Goal: Task Accomplishment & Management: Complete application form

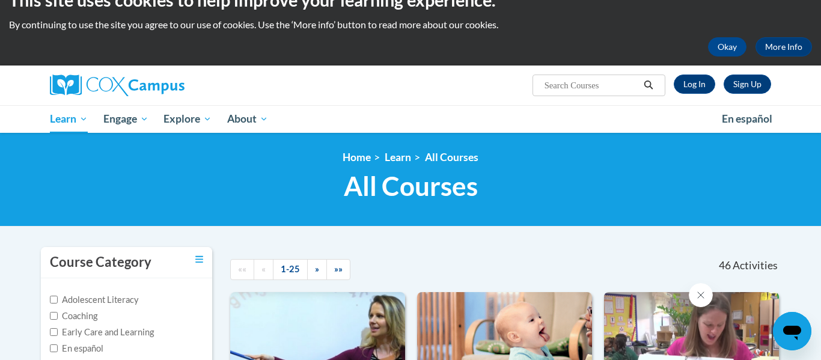
scroll to position [48, 0]
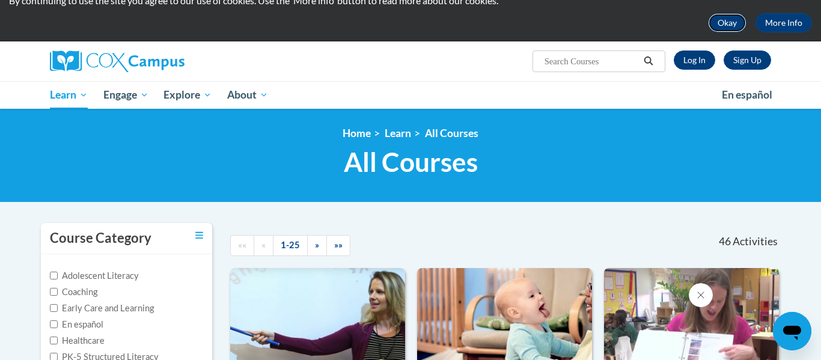
click at [726, 21] on button "Okay" at bounding box center [727, 22] width 38 height 19
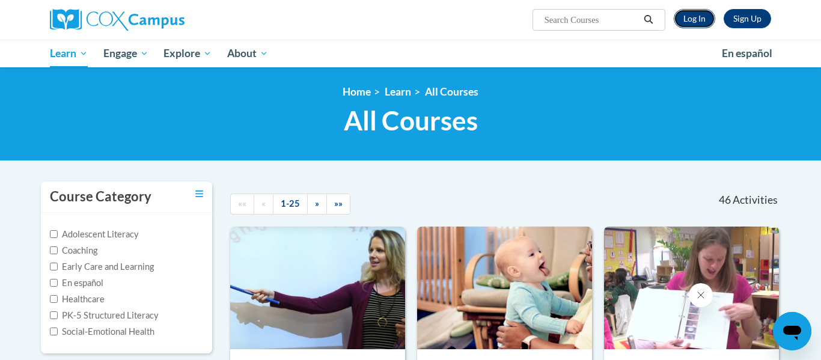
click at [704, 24] on link "Log In" at bounding box center [694, 18] width 41 height 19
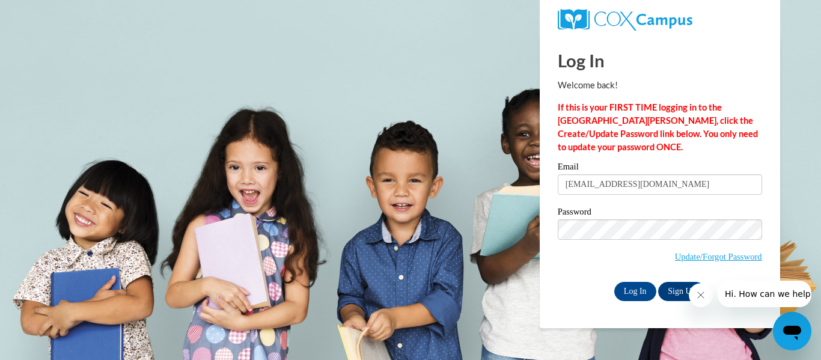
type input "[EMAIL_ADDRESS][DOMAIN_NAME]"
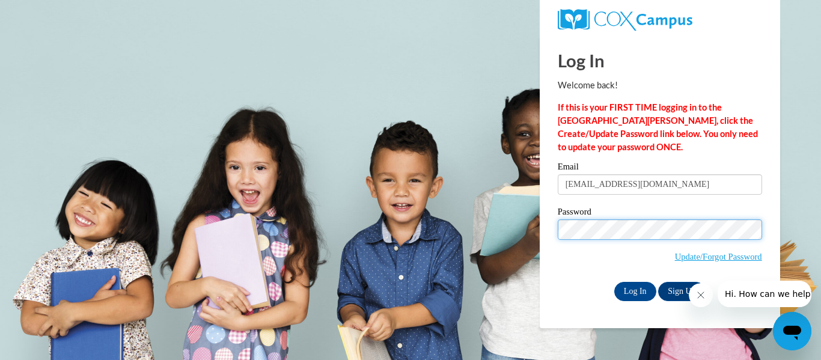
click at [614, 282] on input "Log In" at bounding box center [635, 291] width 42 height 19
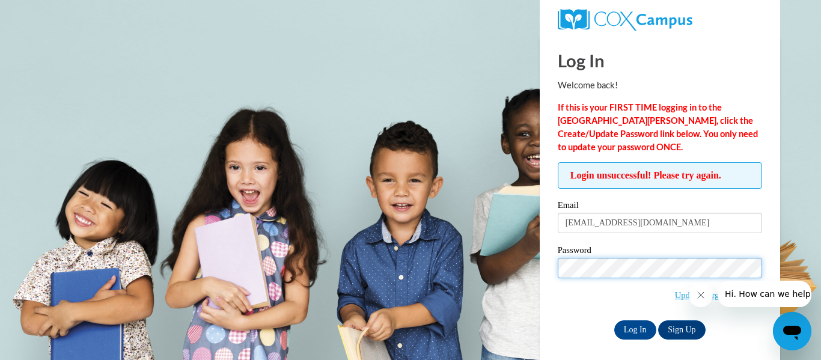
click at [614, 320] on input "Log In" at bounding box center [635, 329] width 42 height 19
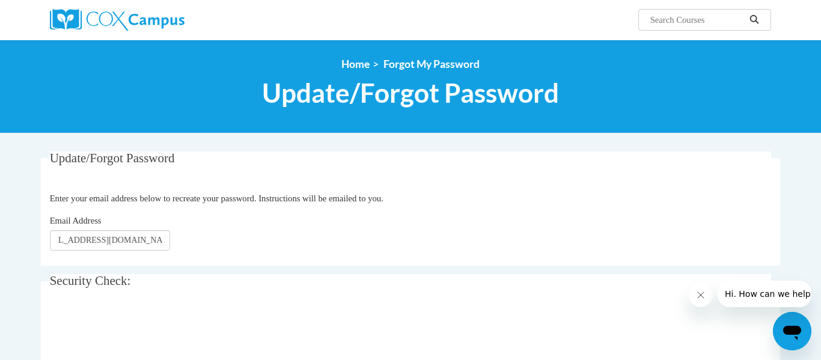
scroll to position [0, 28]
type input "[EMAIL_ADDRESS][DOMAIN_NAME]"
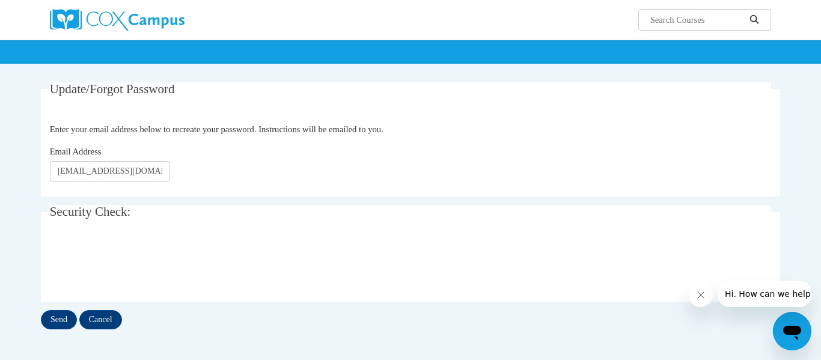
scroll to position [72, 0]
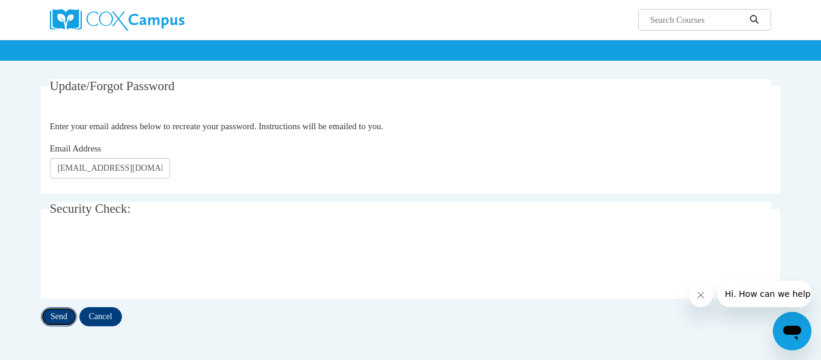
click at [70, 318] on input "Send" at bounding box center [59, 316] width 36 height 19
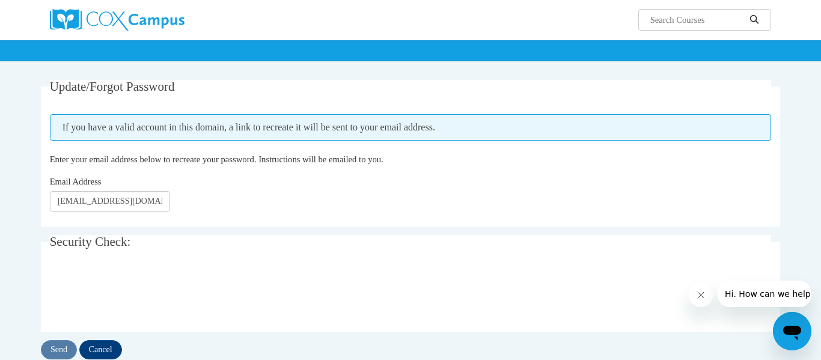
scroll to position [72, 0]
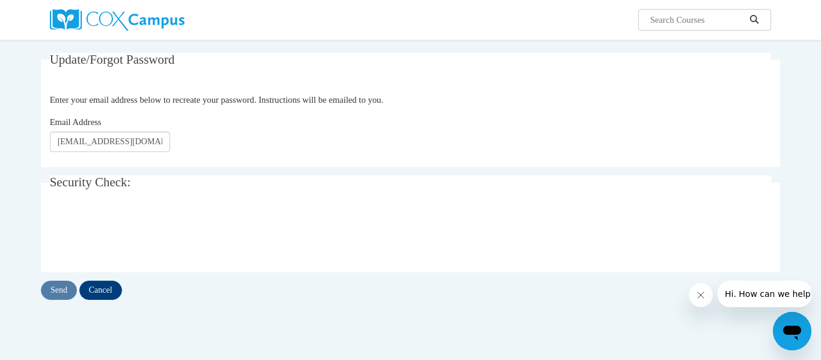
scroll to position [72, 0]
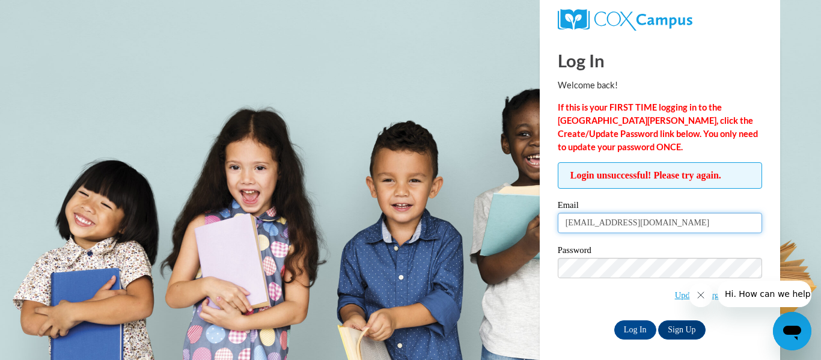
drag, startPoint x: 724, startPoint y: 218, endPoint x: 0, endPoint y: 301, distance: 729.1
click at [0, 301] on body "Log In Welcome back! If this is your FIRST TIME logging in to the NEW Cox Campu…" at bounding box center [410, 180] width 821 height 360
type input "katelinmacenko@gmail.com"
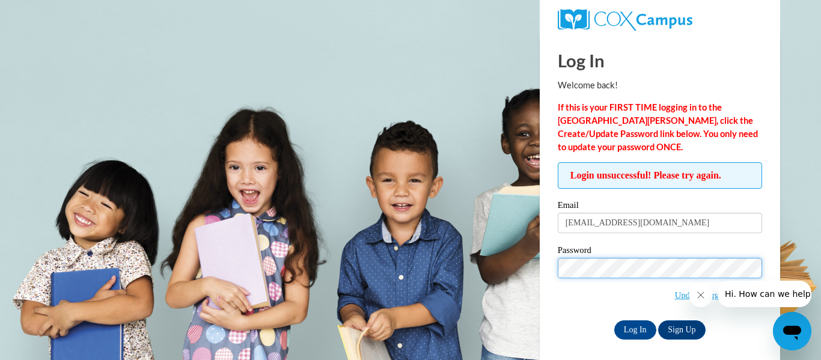
click at [614, 320] on input "Log In" at bounding box center [635, 329] width 42 height 19
click at [699, 301] on button "Close message from company" at bounding box center [701, 295] width 24 height 24
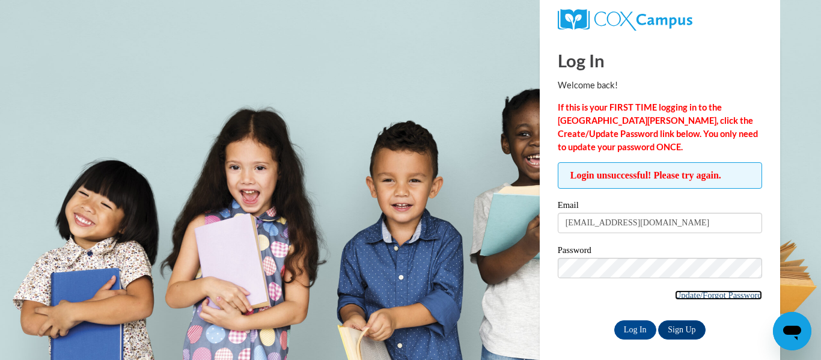
click at [709, 293] on link "Update/Forgot Password" at bounding box center [718, 295] width 87 height 10
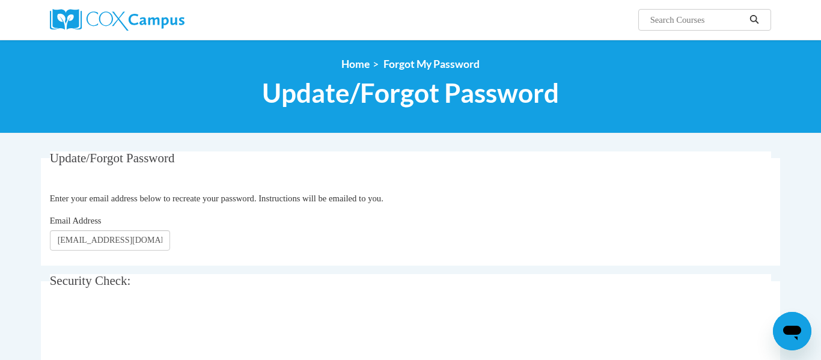
type input "[EMAIL_ADDRESS][DOMAIN_NAME]"
click at [426, 267] on div "Update/Forgot Password Please enter your email address Enter your email address…" at bounding box center [410, 275] width 739 height 248
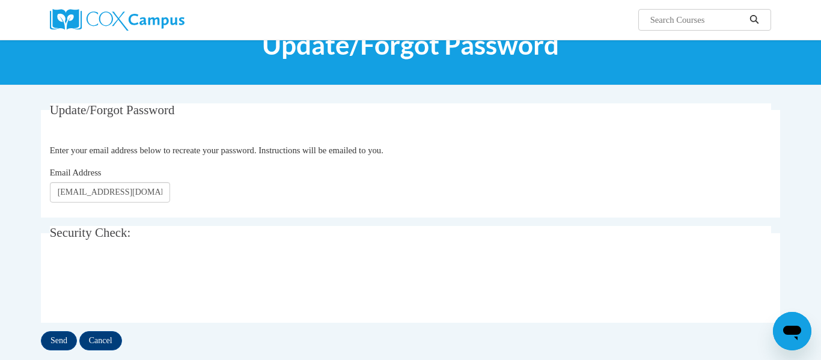
scroll to position [72, 0]
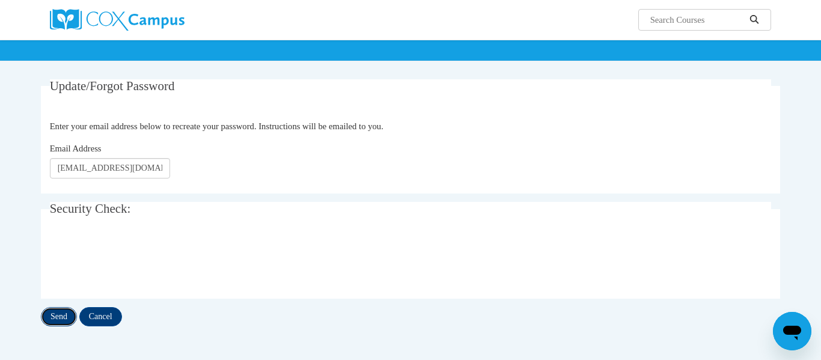
click at [57, 321] on input "Send" at bounding box center [59, 316] width 36 height 19
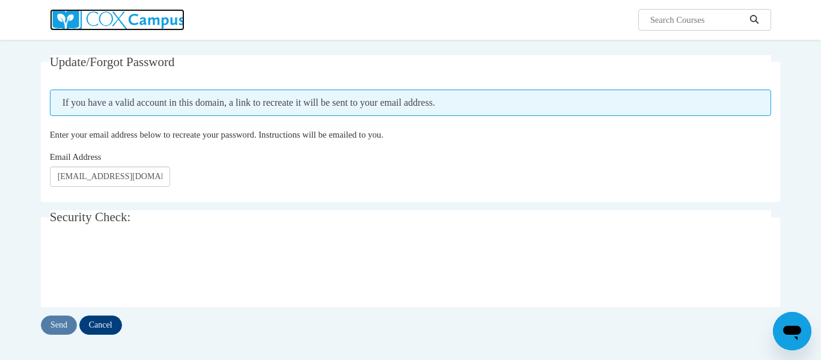
click at [133, 26] on img at bounding box center [117, 20] width 135 height 22
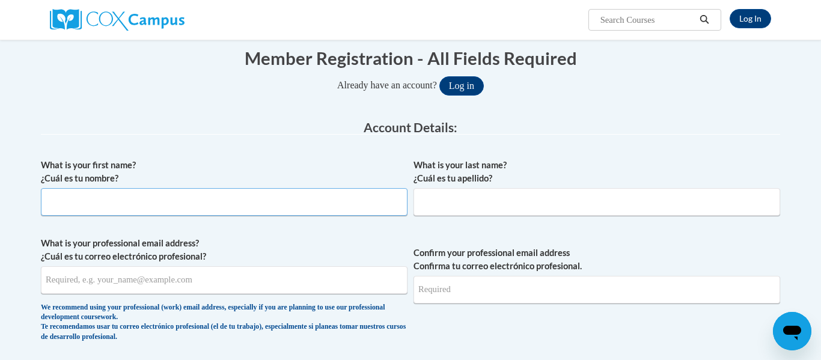
click at [309, 202] on input "What is your first name? ¿Cuál es tu nombre?" at bounding box center [224, 202] width 367 height 28
type input "katelin"
click at [608, 212] on input "What is your last name? ¿Cuál es tu apellido?" at bounding box center [597, 202] width 367 height 28
type input "Macenko"
click at [342, 278] on input "What is your professional email address? ¿Cuál es tu correo electrónico profesi…" at bounding box center [224, 280] width 367 height 28
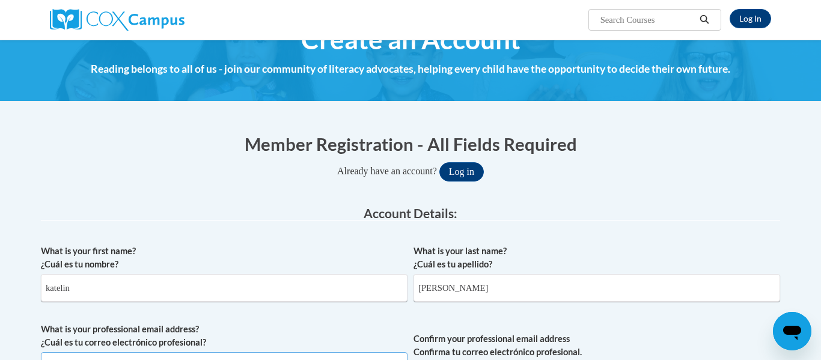
scroll to position [23, 0]
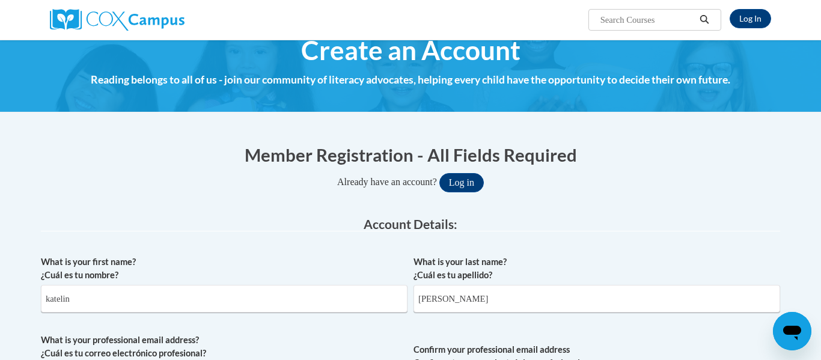
type input "katelin.macenko@maysvillelocal.org"
click at [619, 183] on div "Already have an account? Log in" at bounding box center [410, 182] width 739 height 19
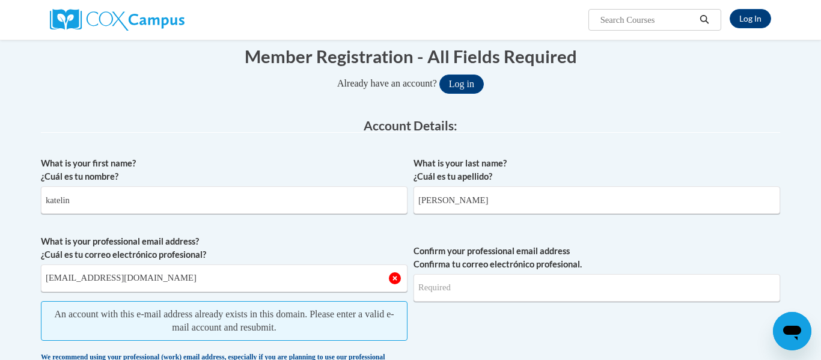
scroll to position [120, 0]
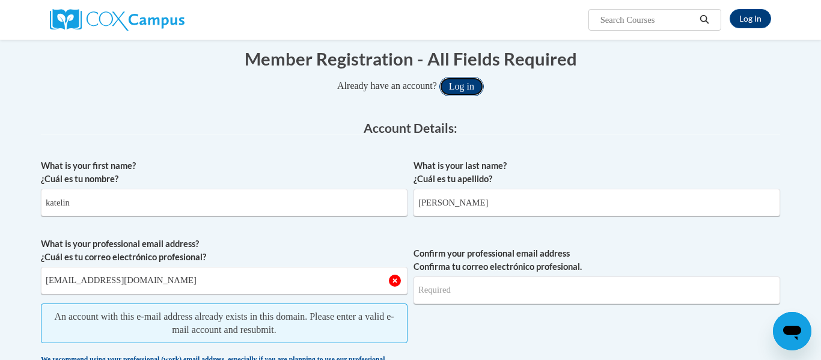
click at [475, 92] on button "Log in" at bounding box center [461, 86] width 44 height 19
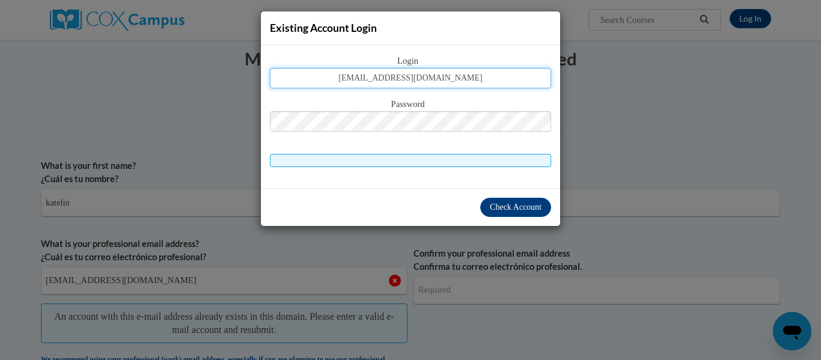
type input "katelin.macenko@maysvillelocal.org"
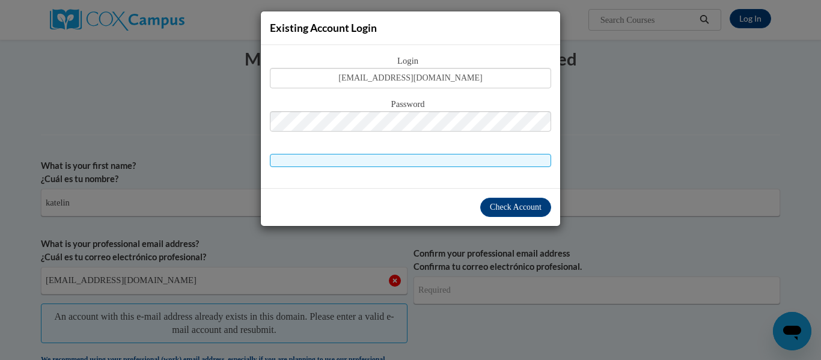
click at [390, 111] on span "Password" at bounding box center [410, 104] width 281 height 13
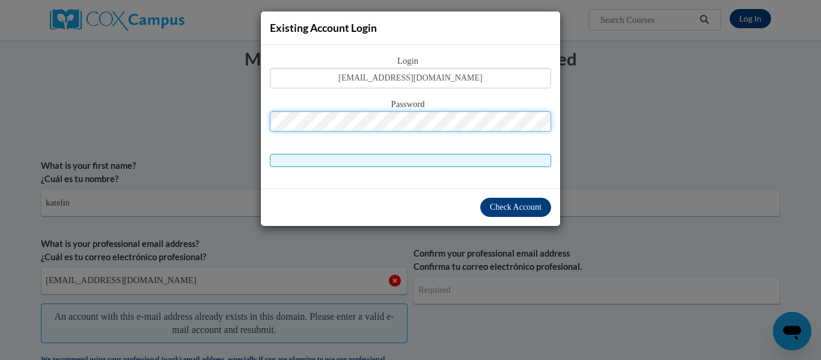
click at [439, 77] on button "Log in" at bounding box center [461, 86] width 44 height 19
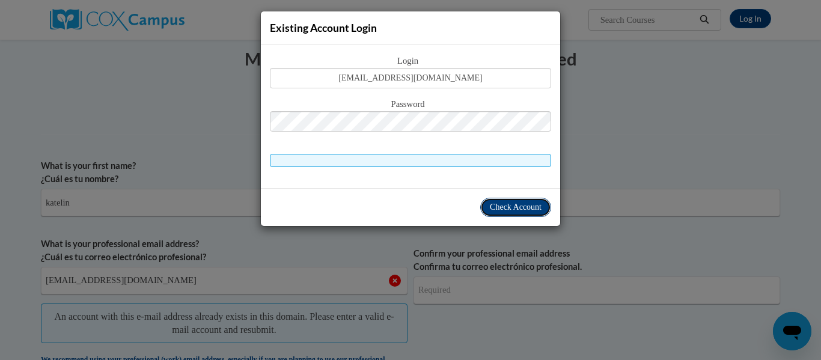
click at [513, 207] on span "Check Account" at bounding box center [516, 207] width 52 height 9
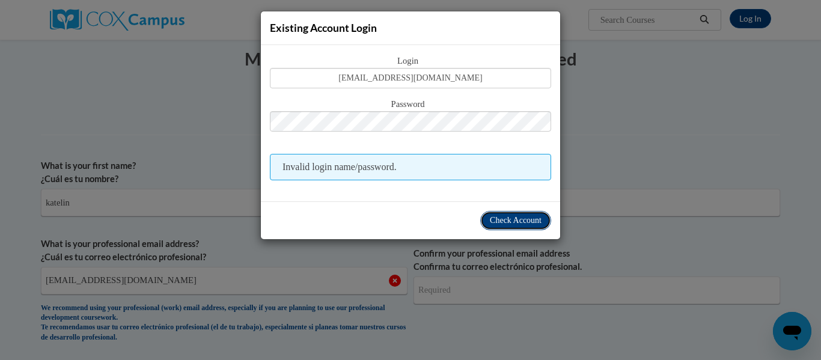
click at [518, 227] on button "Check Account" at bounding box center [515, 220] width 71 height 19
click at [692, 99] on div "Existing Account Login Login katelin.macenko@maysvillelocal.org Password Invali…" at bounding box center [410, 180] width 821 height 360
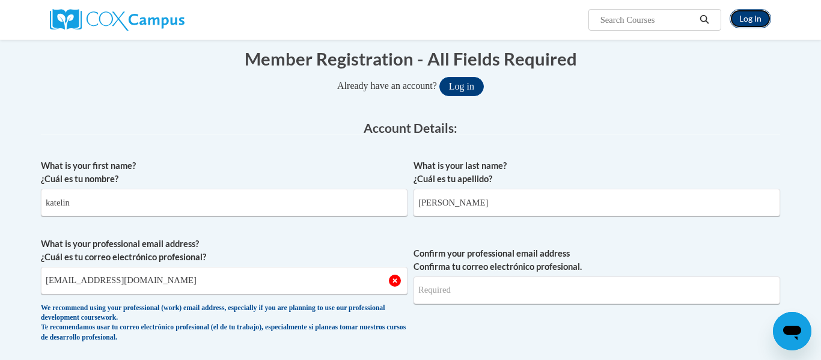
click at [754, 23] on link "Log In" at bounding box center [750, 18] width 41 height 19
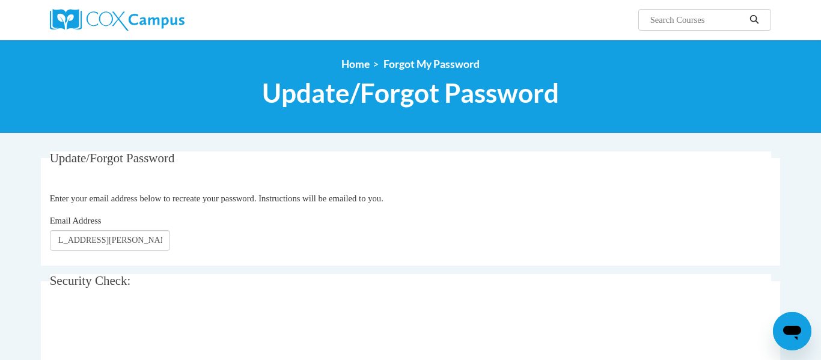
scroll to position [0, 28]
type input "[EMAIL_ADDRESS][DOMAIN_NAME]"
click at [259, 246] on div "Email Address katelin.macenko@maysvillelocal.org" at bounding box center [411, 232] width 722 height 37
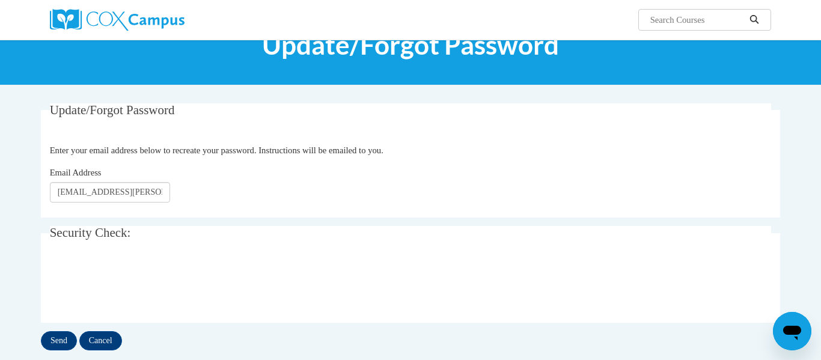
scroll to position [72, 0]
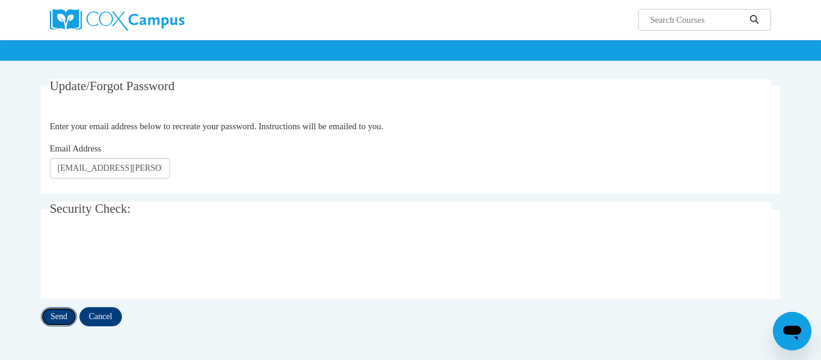
click at [60, 314] on input "Send" at bounding box center [59, 316] width 36 height 19
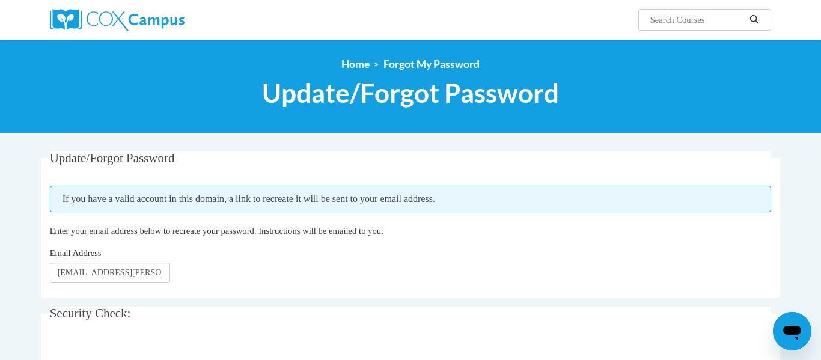
scroll to position [24, 0]
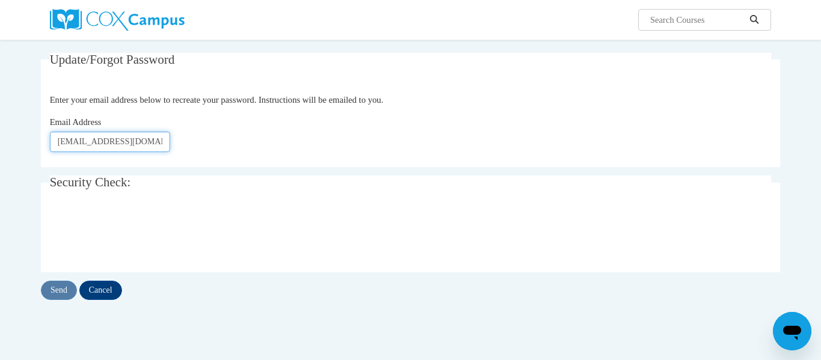
click at [145, 137] on input "[EMAIL_ADDRESS][DOMAIN_NAME]" at bounding box center [110, 142] width 120 height 20
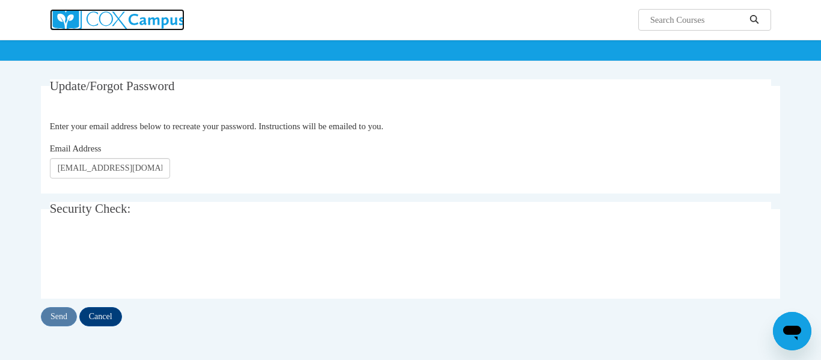
click at [170, 20] on img at bounding box center [117, 20] width 135 height 22
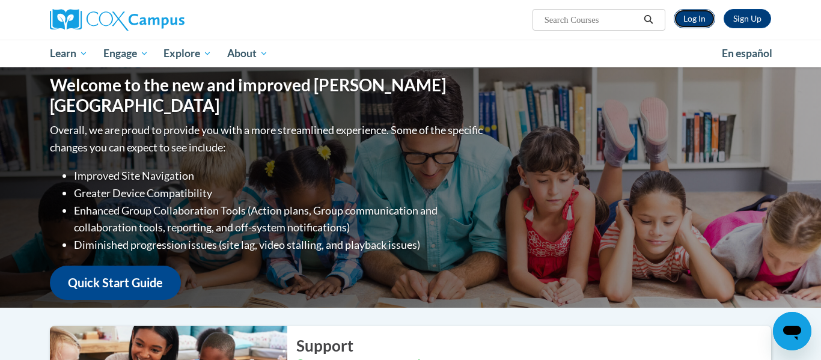
click at [708, 19] on link "Log In" at bounding box center [694, 18] width 41 height 19
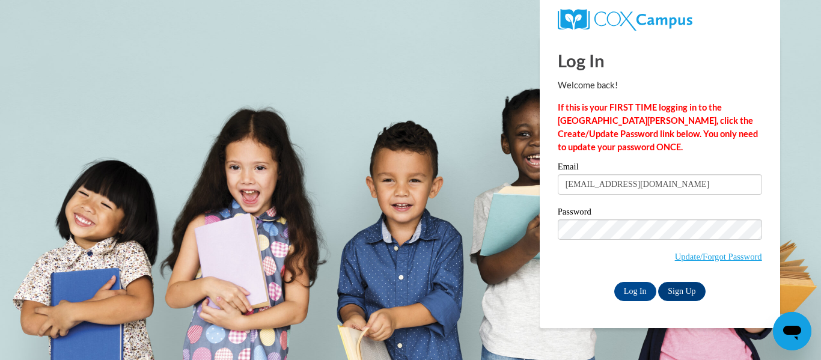
type input "katelin.macenko@maysville.org"
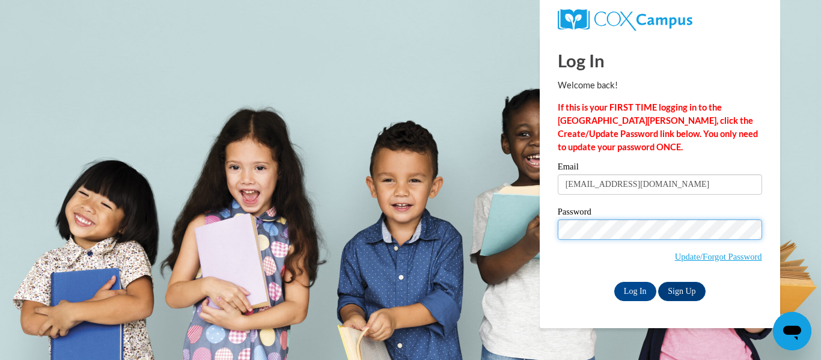
click at [614, 282] on input "Log In" at bounding box center [635, 291] width 42 height 19
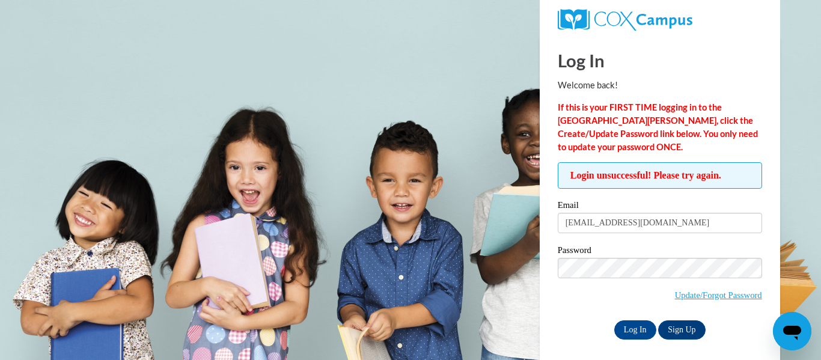
click at [614, 320] on input "Log In" at bounding box center [635, 329] width 42 height 19
click at [665, 224] on input "[EMAIL_ADDRESS][DOMAIN_NAME]" at bounding box center [660, 223] width 204 height 20
type input "[EMAIL_ADDRESS][DOMAIN_NAME]"
click at [614, 320] on input "Log In" at bounding box center [635, 329] width 42 height 19
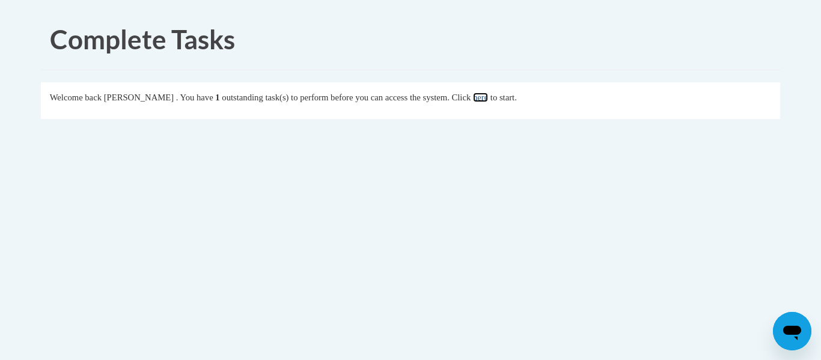
click at [488, 99] on link "here" at bounding box center [480, 98] width 15 height 10
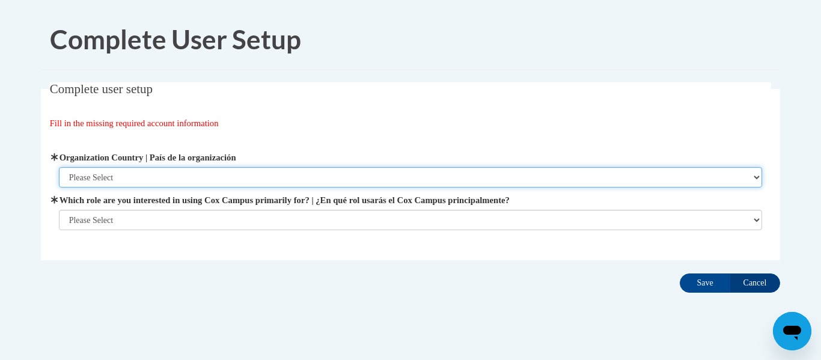
click at [331, 178] on select "Please Select [GEOGRAPHIC_DATA] | [GEOGRAPHIC_DATA] Outside of [GEOGRAPHIC_DATA…" at bounding box center [411, 177] width 704 height 20
select select "ad49bcad-a171-4b2e-b99c-48b446064914"
click at [59, 167] on select "Please Select United States | Estados Unidos Outside of the United States | Fue…" at bounding box center [411, 177] width 704 height 20
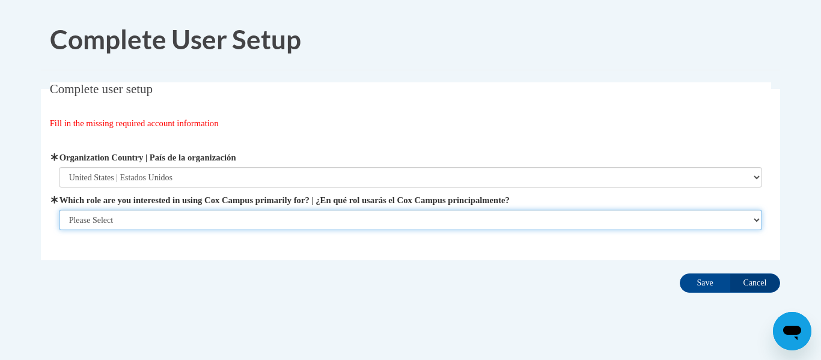
click at [276, 222] on select "Please Select College/University | Colegio/Universidad Community/Nonprofit Part…" at bounding box center [411, 220] width 704 height 20
click at [59, 230] on select "Please Select College/University | Colegio/Universidad Community/Nonprofit Part…" at bounding box center [411, 220] width 704 height 20
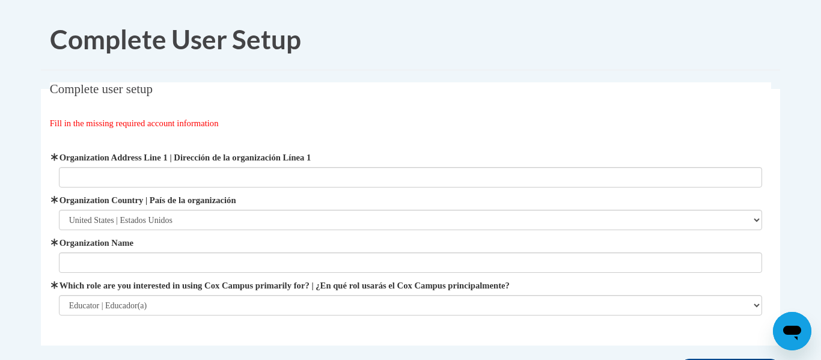
click at [247, 281] on label "Which role are you interested in using Cox Campus primarily for? | ¿En qué rol …" at bounding box center [411, 285] width 704 height 13
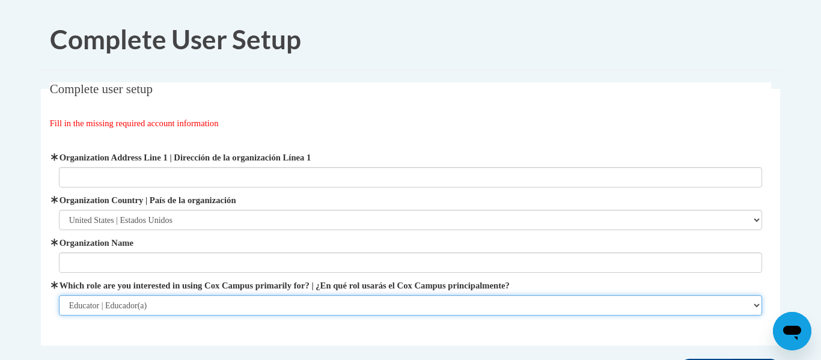
click at [247, 295] on select "Please Select College/University | Colegio/Universidad Community/Nonprofit Part…" at bounding box center [411, 305] width 704 height 20
select select "3271ce3a-a928-4b91-bcec-7d68f79f4f34"
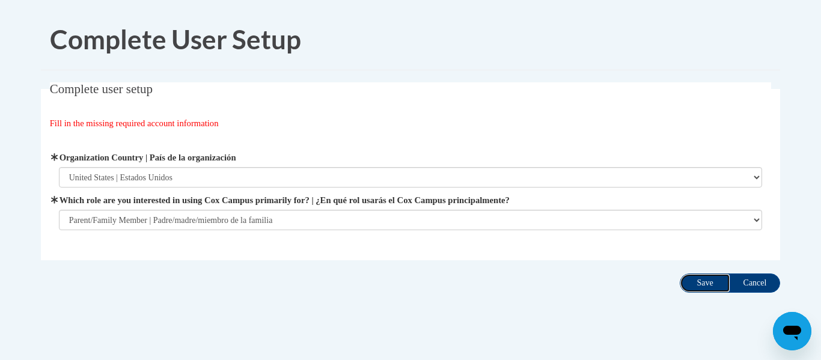
click at [706, 280] on input "Save" at bounding box center [705, 283] width 50 height 19
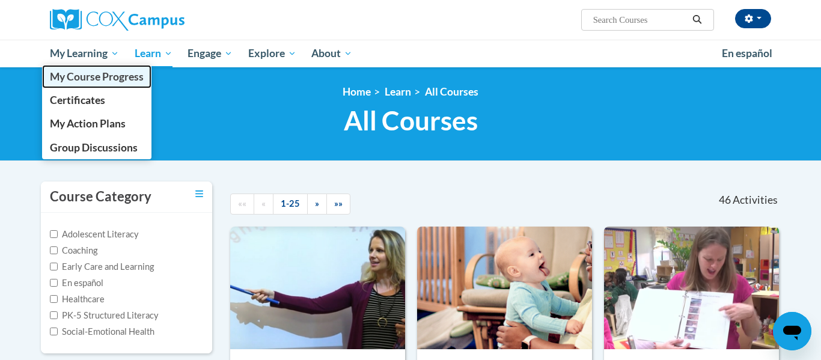
click at [95, 81] on span "My Course Progress" at bounding box center [97, 76] width 94 height 13
